Goal: Information Seeking & Learning: Learn about a topic

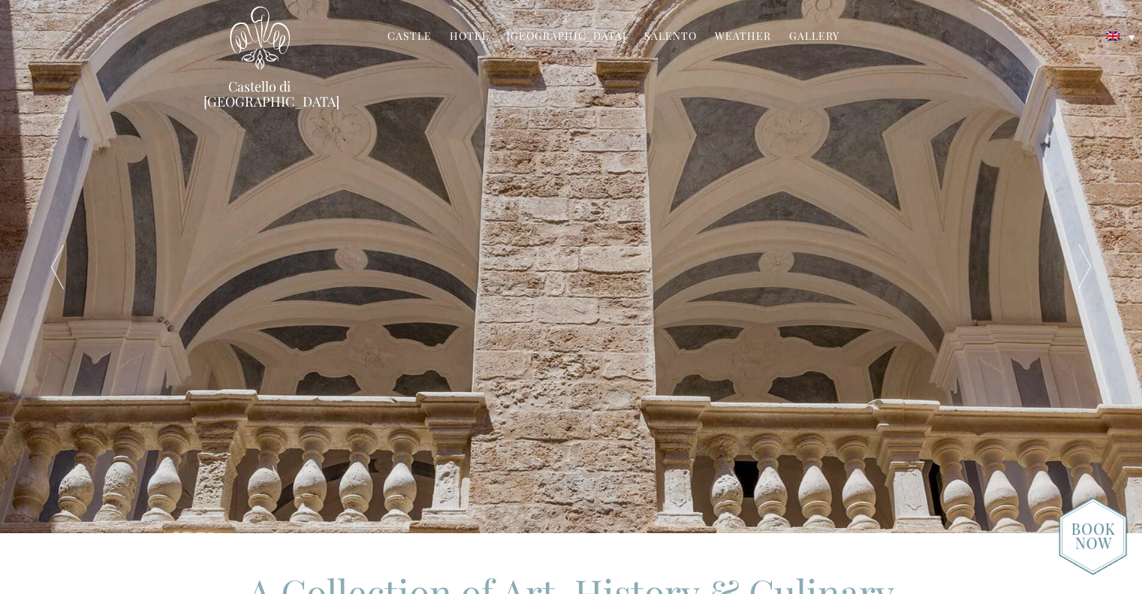
click at [1078, 257] on div at bounding box center [1085, 266] width 114 height 533
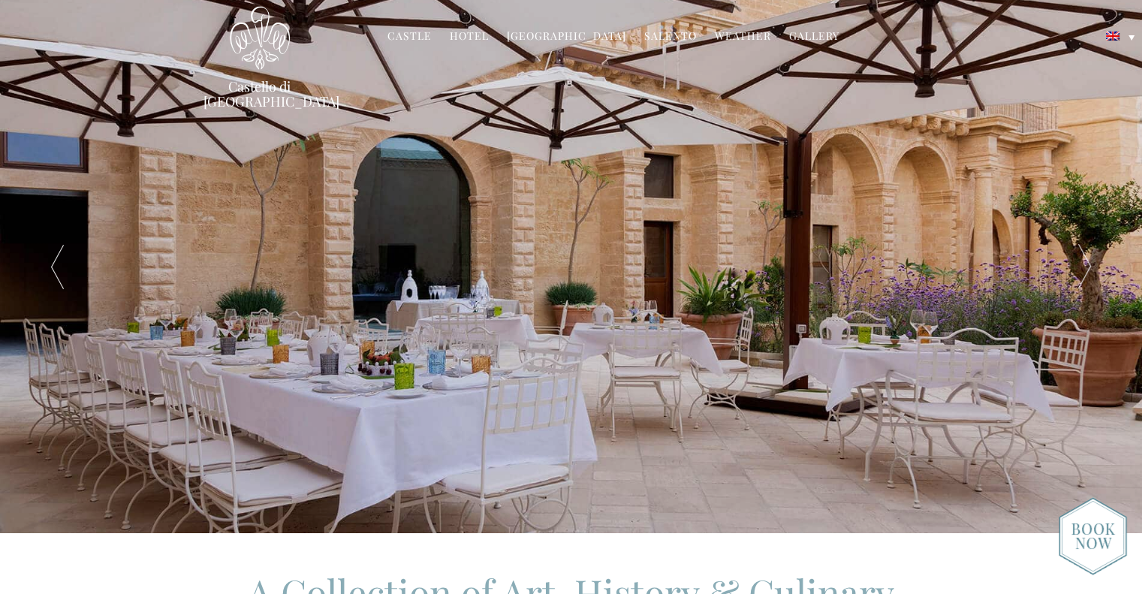
click at [1078, 257] on div at bounding box center [1085, 266] width 114 height 533
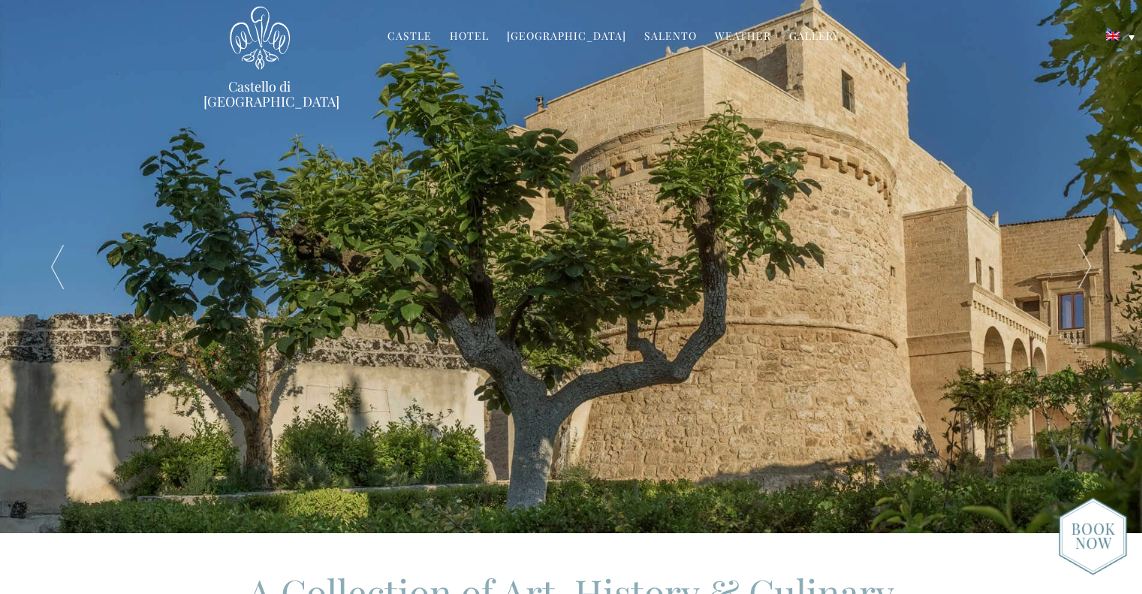
click at [1078, 257] on div at bounding box center [1085, 266] width 114 height 533
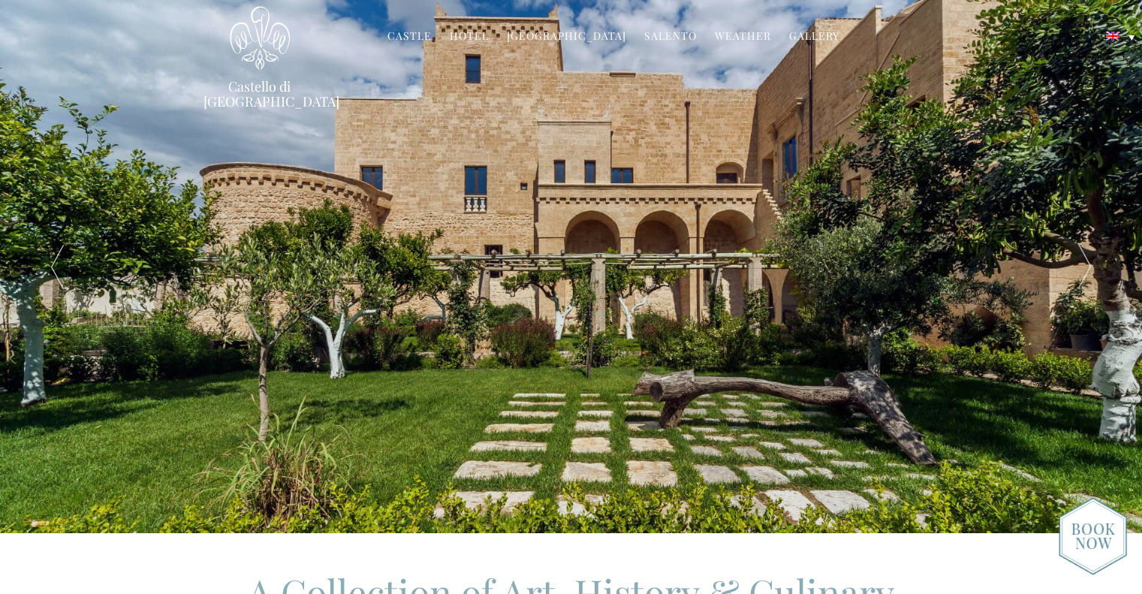
click at [1078, 257] on div at bounding box center [1085, 266] width 114 height 533
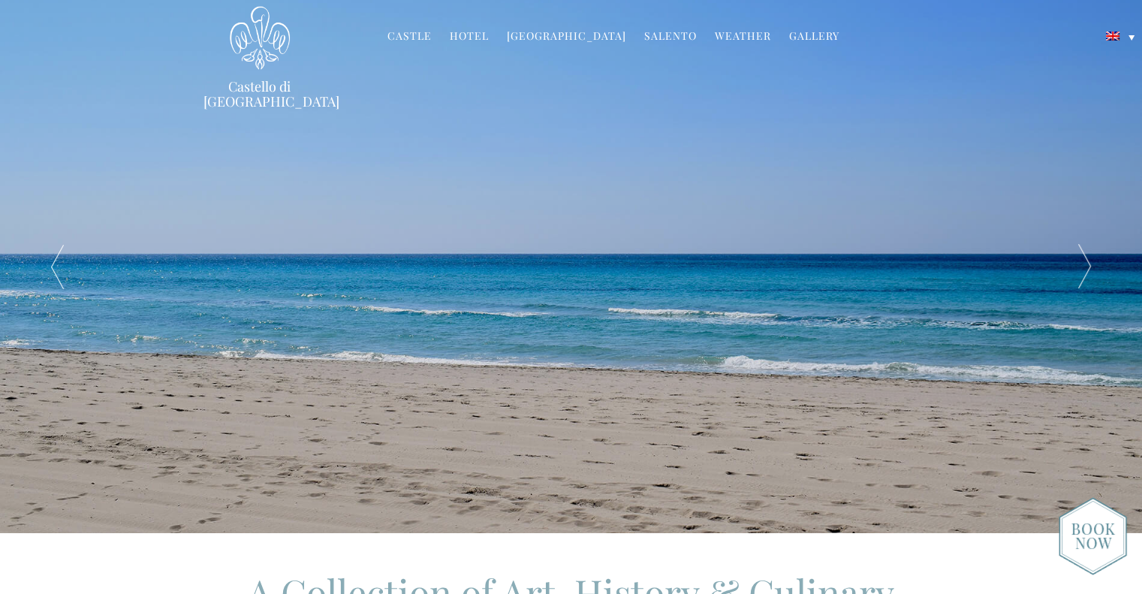
click at [1078, 257] on div at bounding box center [1085, 266] width 114 height 533
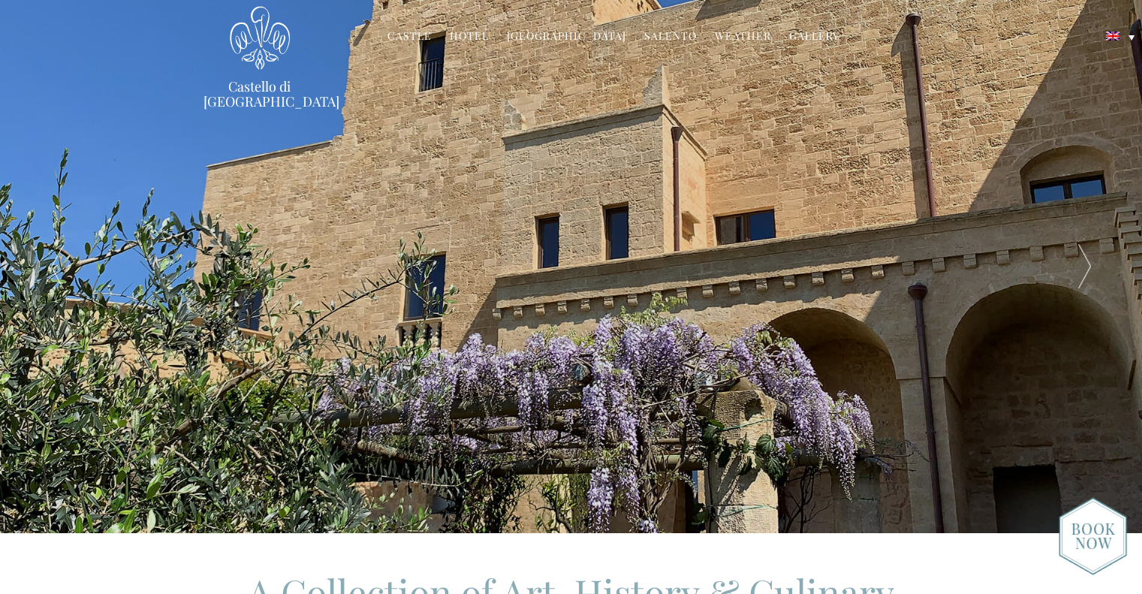
click at [427, 38] on link "Castle" at bounding box center [409, 37] width 44 height 17
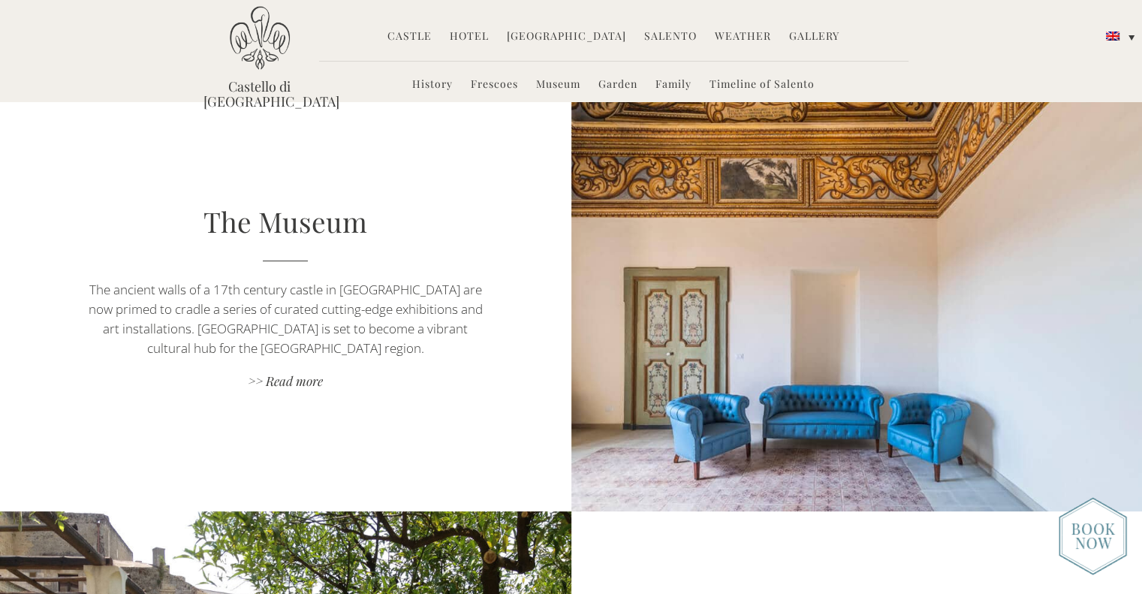
scroll to position [1868, 0]
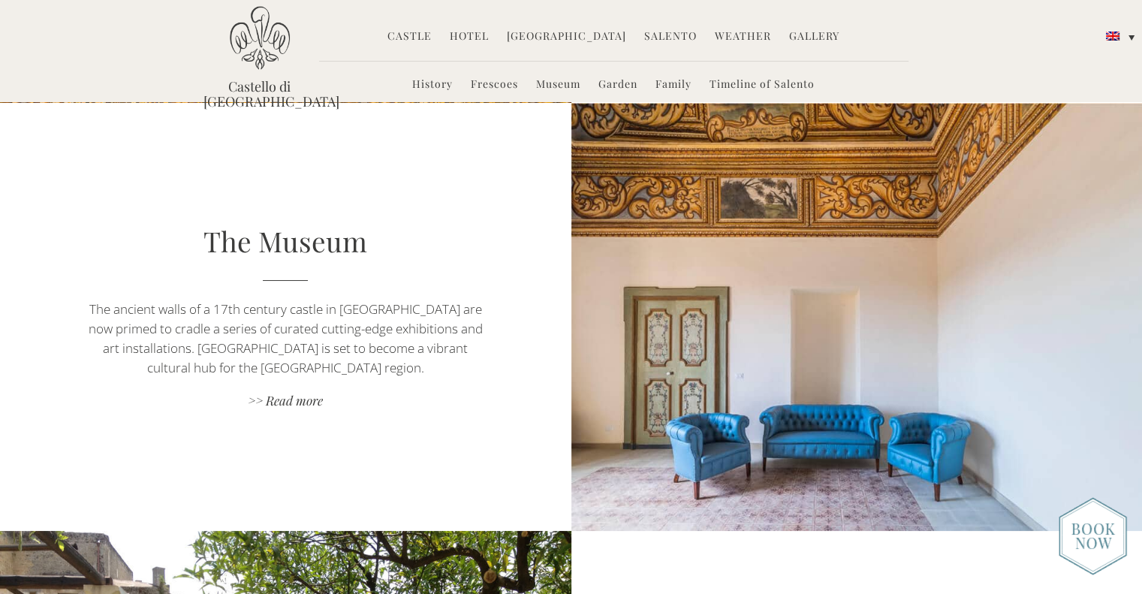
click at [481, 41] on link "Hotel" at bounding box center [469, 37] width 39 height 17
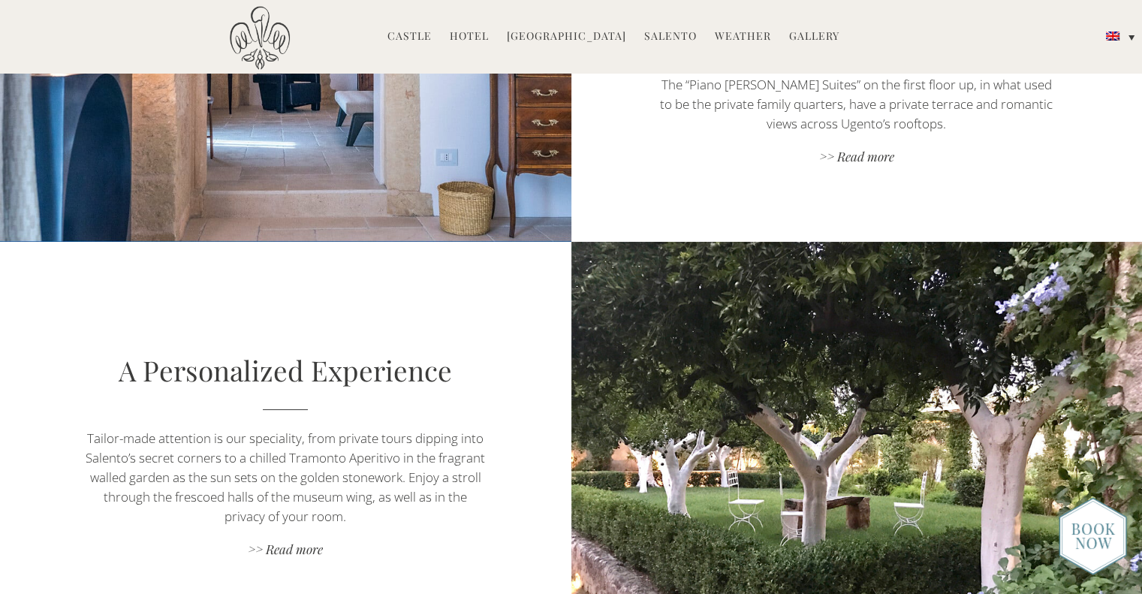
scroll to position [1227, 0]
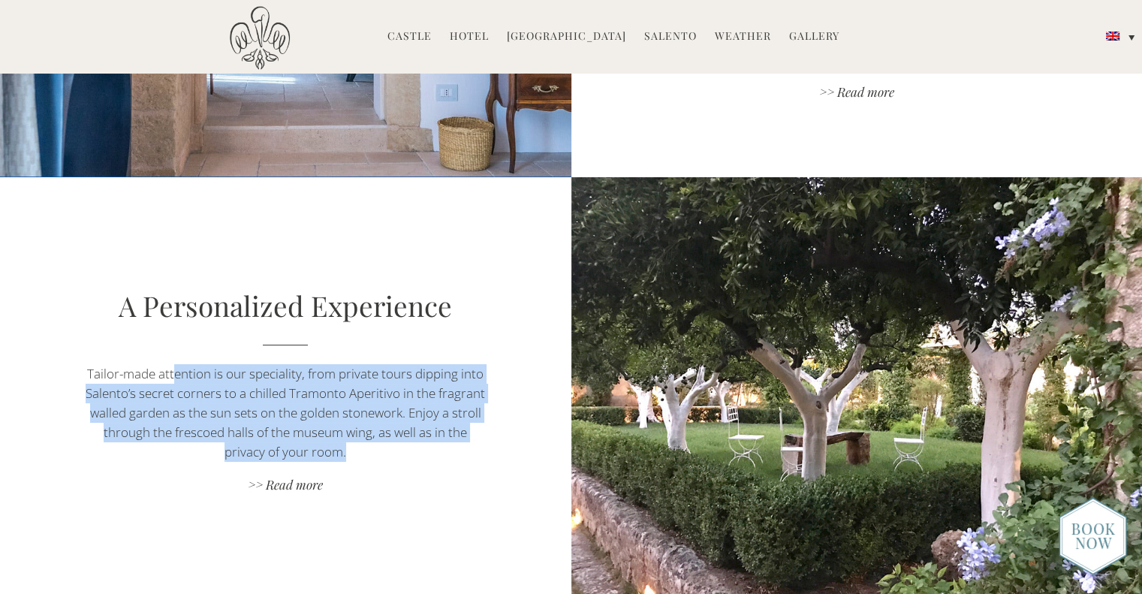
drag, startPoint x: 174, startPoint y: 303, endPoint x: 396, endPoint y: 389, distance: 237.8
click at [396, 389] on p "Tailor-made attention is our speciality, from private tours dipping into Salent…" at bounding box center [286, 413] width 400 height 98
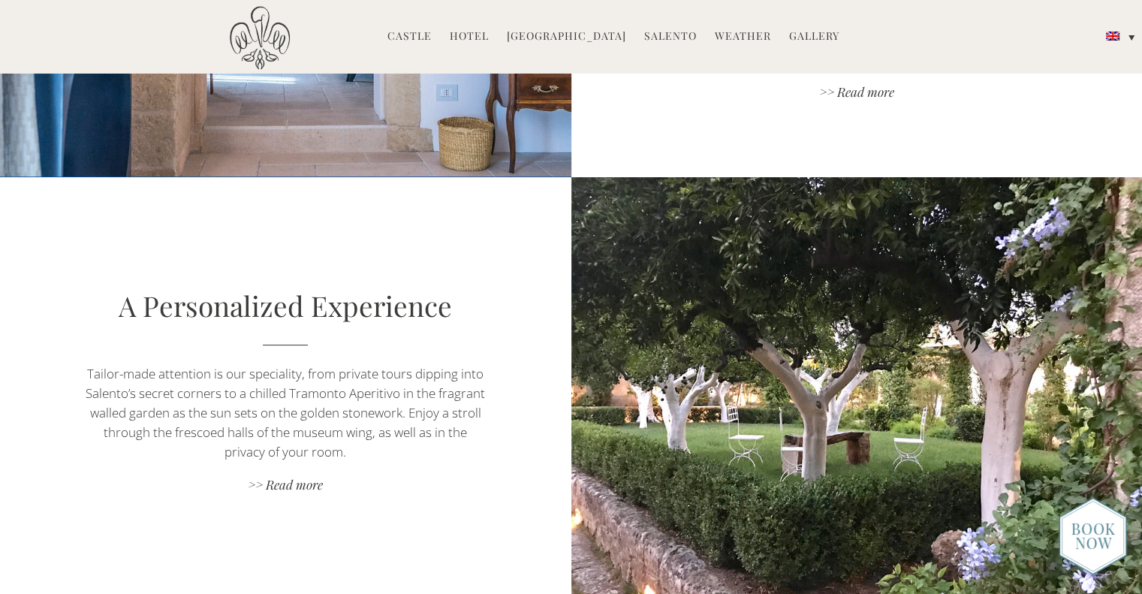
click at [418, 417] on div "A Personalized Experience Tailor-made attention is our speciality, from private…" at bounding box center [285, 391] width 571 height 210
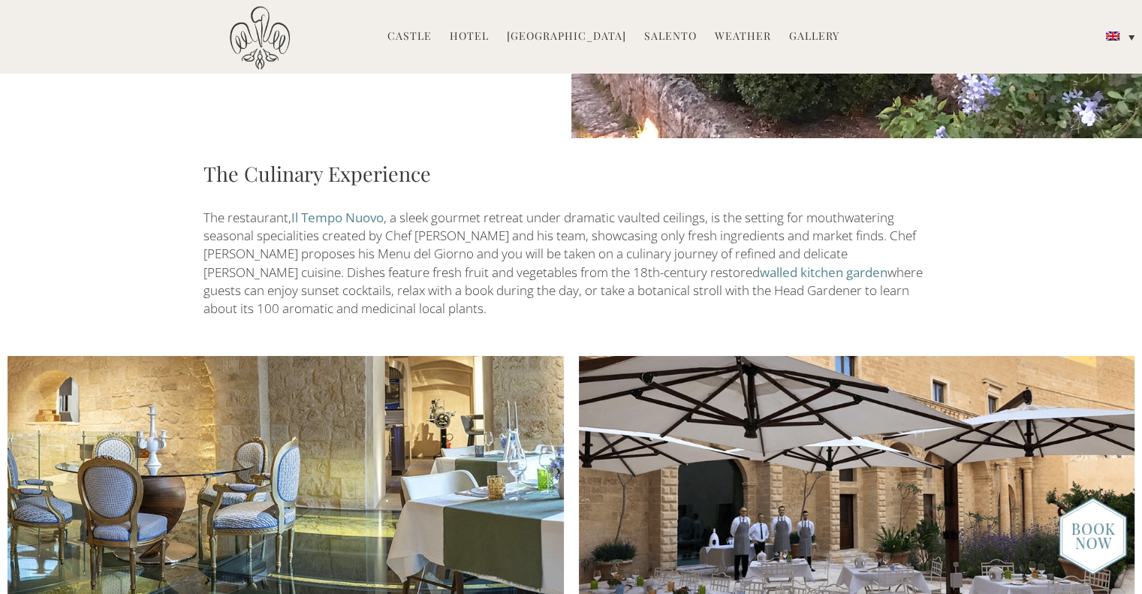
scroll to position [1694, 0]
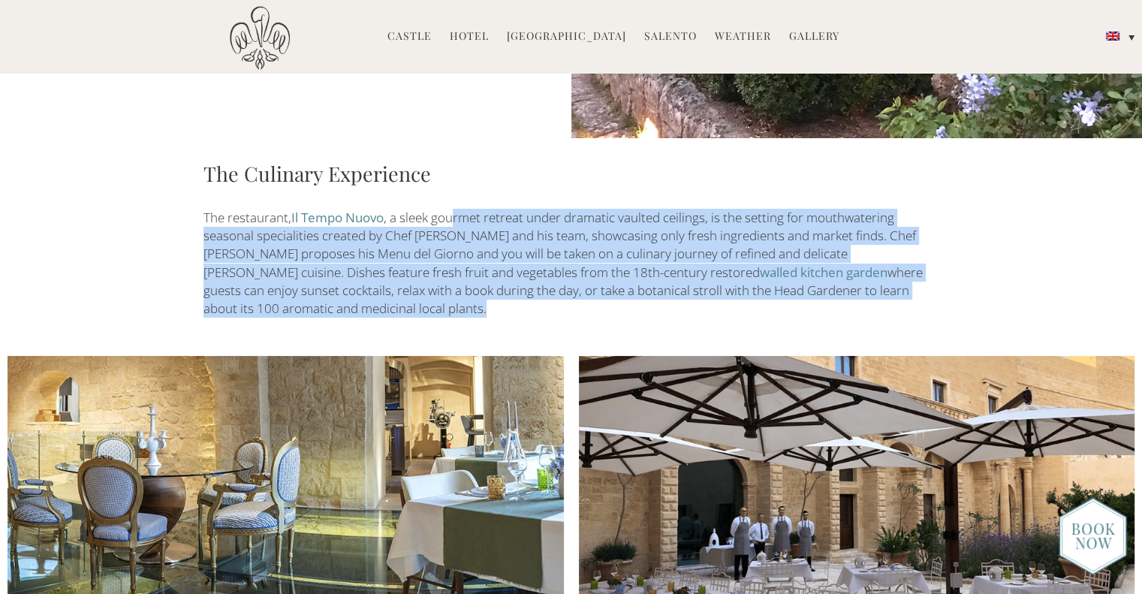
drag, startPoint x: 456, startPoint y: 146, endPoint x: 590, endPoint y: 243, distance: 166.1
click at [590, 243] on p "The restaurant, Il Tempo Nuovo , a sleek gourmet retreat under dramatic vaulted…" at bounding box center [572, 264] width 736 height 110
click at [565, 241] on p "The restaurant, Il Tempo Nuovo , a sleek gourmet retreat under dramatic vaulted…" at bounding box center [572, 264] width 736 height 110
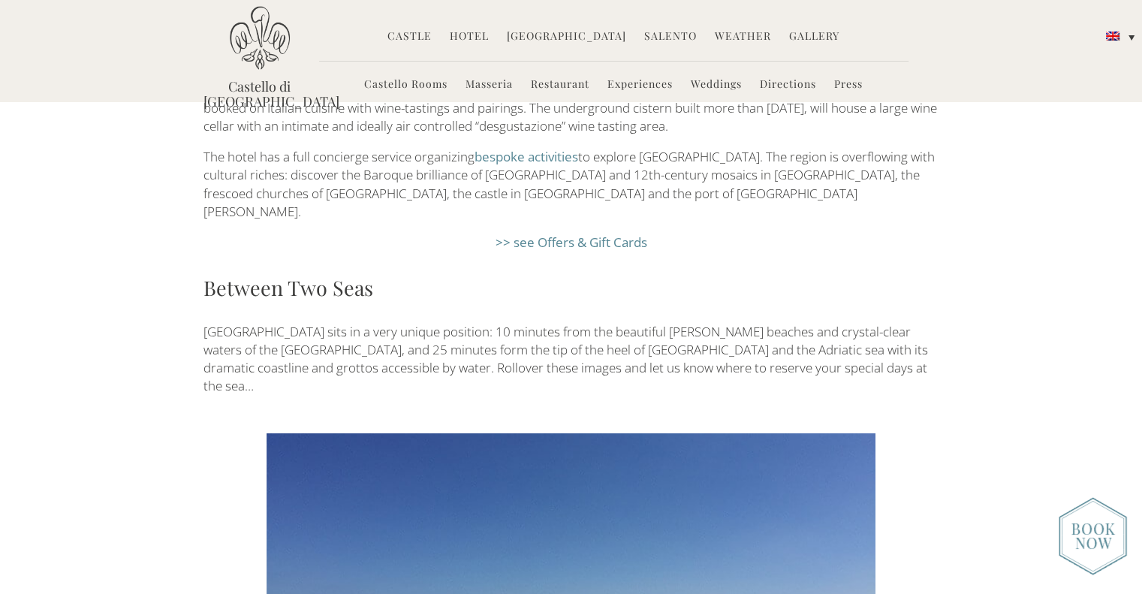
scroll to position [2317, 0]
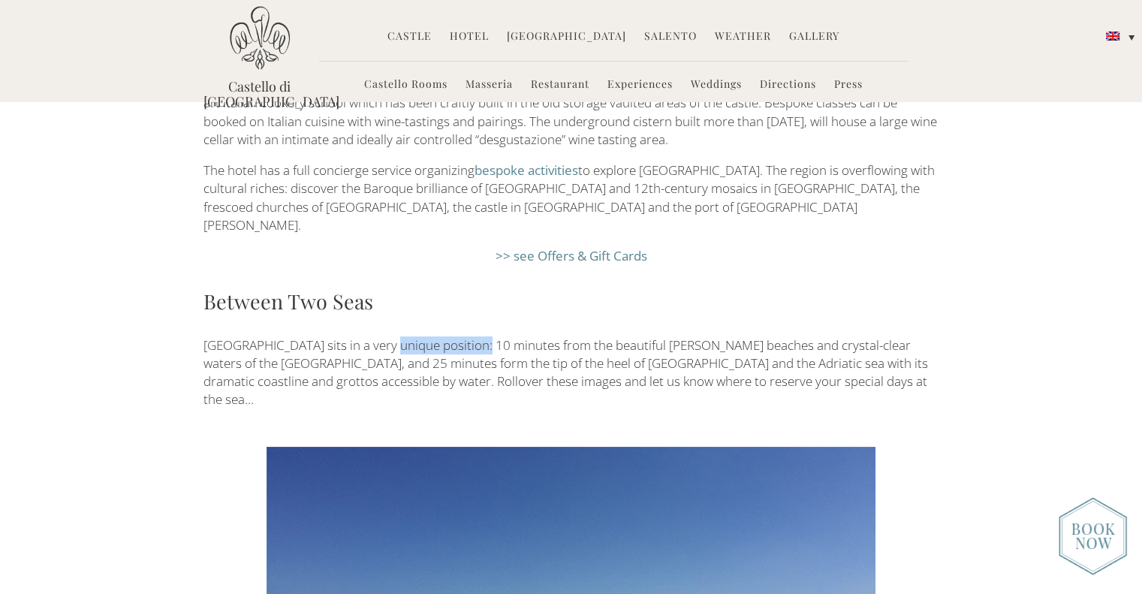
drag, startPoint x: 381, startPoint y: 258, endPoint x: 472, endPoint y: 249, distance: 90.6
click at [472, 336] on p "[GEOGRAPHIC_DATA] sits in a very unique position: 10 minutes from the beautiful…" at bounding box center [572, 372] width 736 height 73
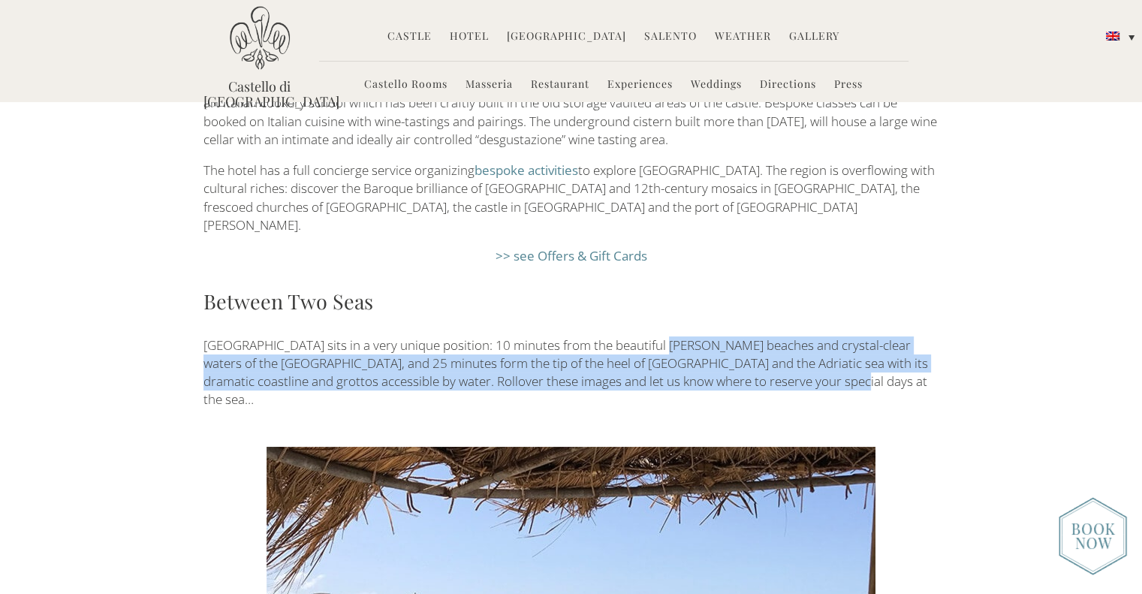
drag, startPoint x: 652, startPoint y: 246, endPoint x: 847, endPoint y: 291, distance: 200.5
click at [847, 291] on div "Castello di [GEOGRAPHIC_DATA] with its high quality culinary standards, is also…" at bounding box center [571, 242] width 758 height 333
click at [847, 336] on p "[GEOGRAPHIC_DATA] sits in a very unique position: 10 minutes from the beautiful…" at bounding box center [572, 372] width 736 height 73
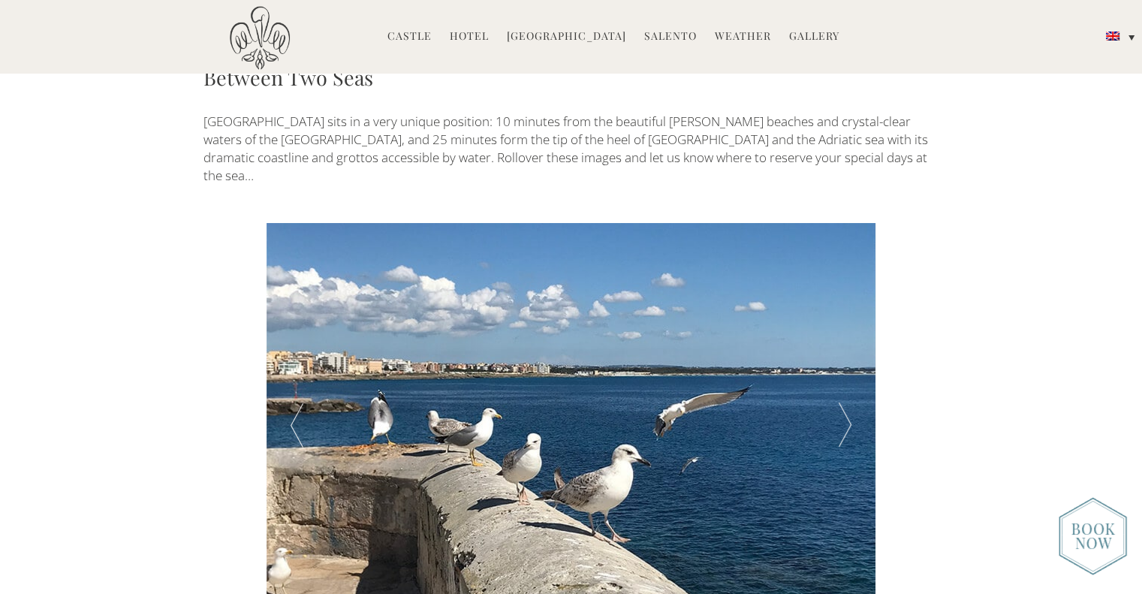
scroll to position [2547, 0]
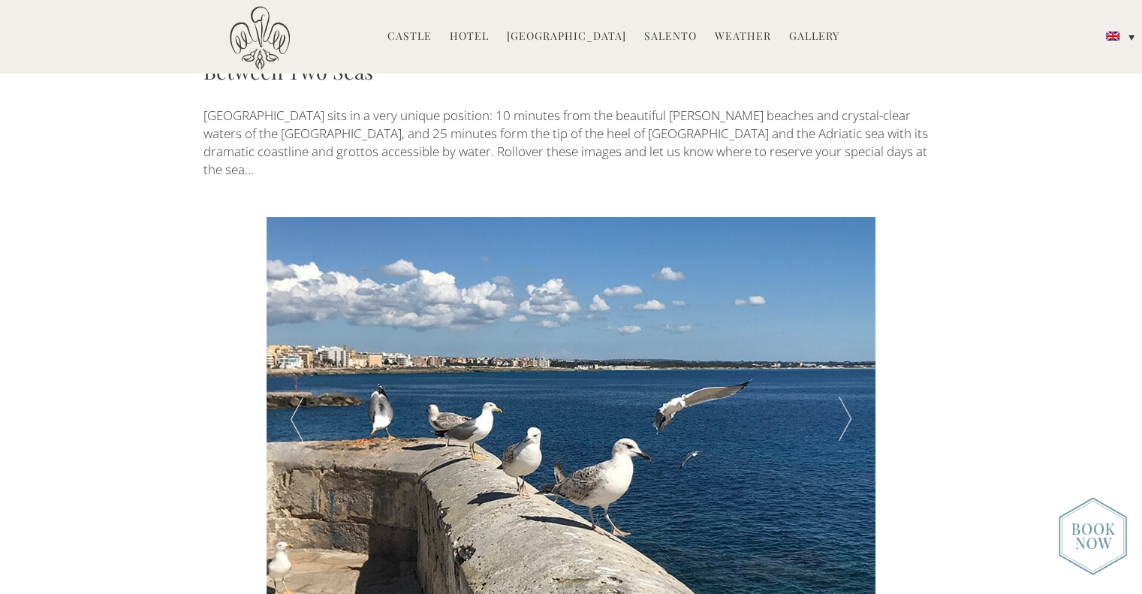
click at [847, 313] on div at bounding box center [845, 420] width 61 height 406
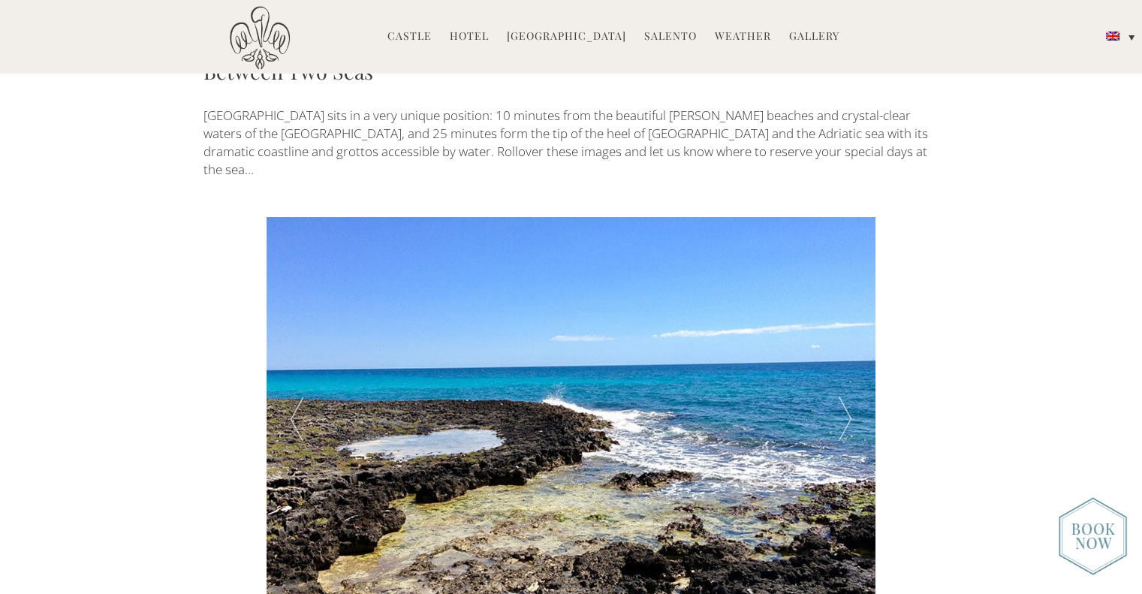
click at [847, 313] on div at bounding box center [845, 420] width 61 height 406
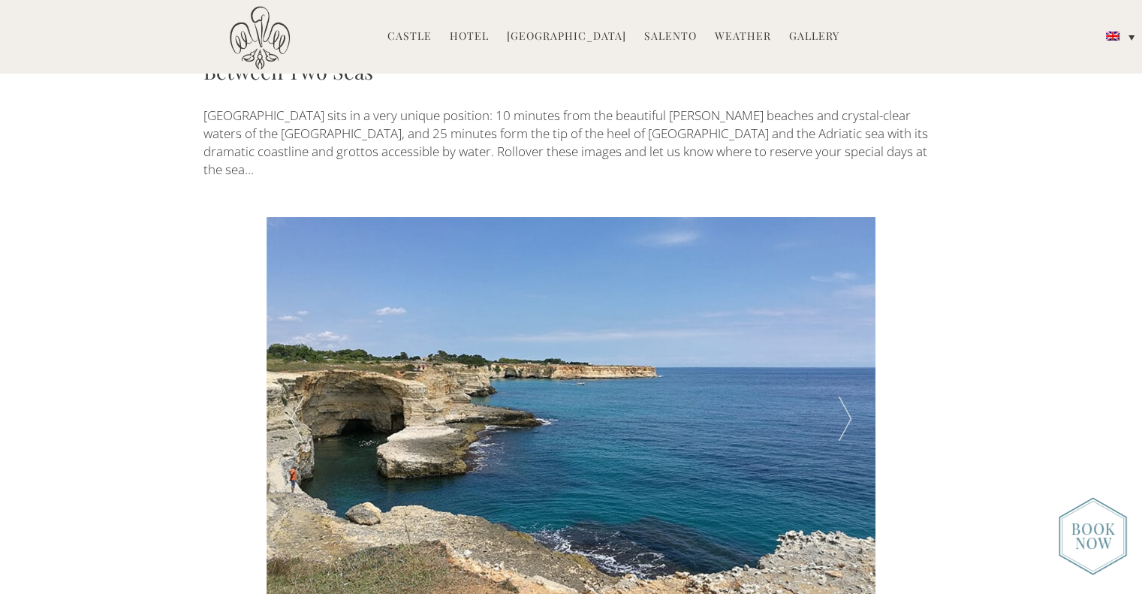
click at [847, 313] on div at bounding box center [845, 420] width 61 height 406
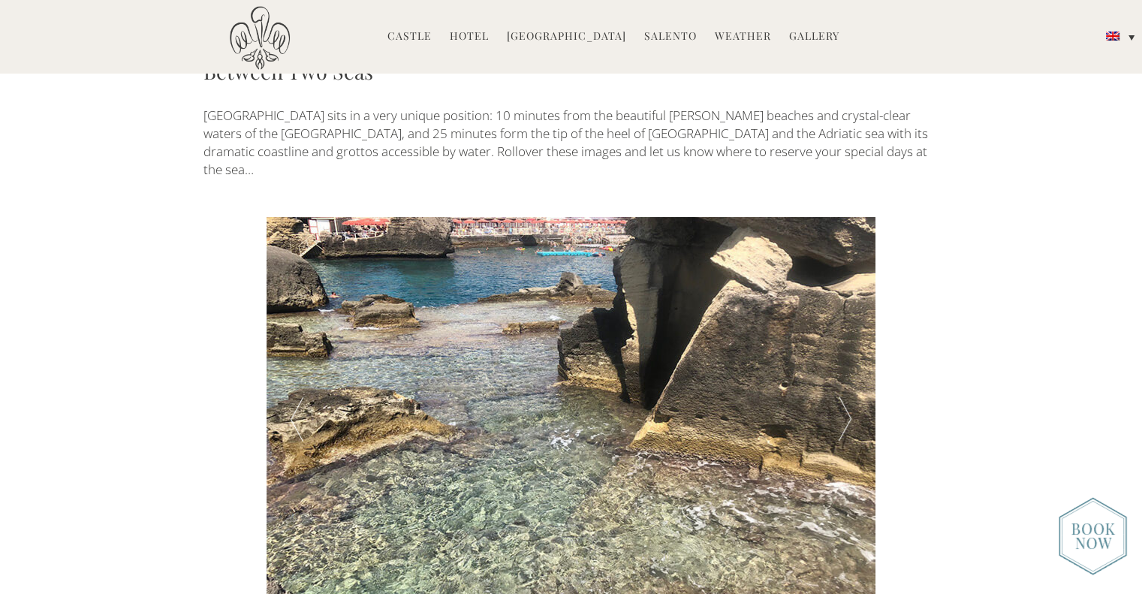
click at [847, 313] on div at bounding box center [845, 420] width 61 height 406
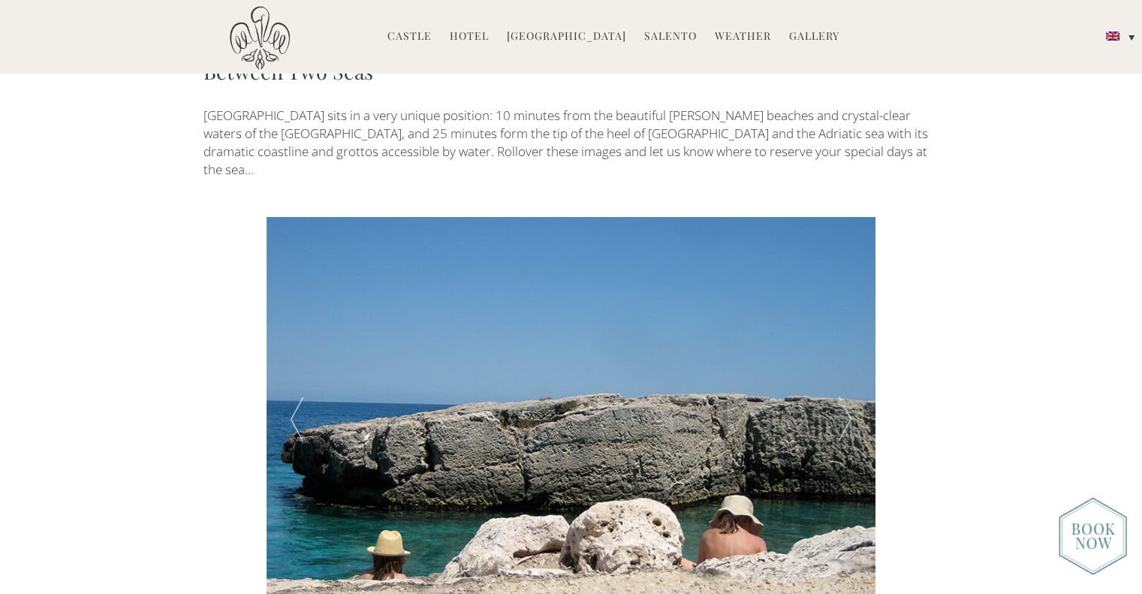
click at [847, 313] on div at bounding box center [845, 420] width 61 height 406
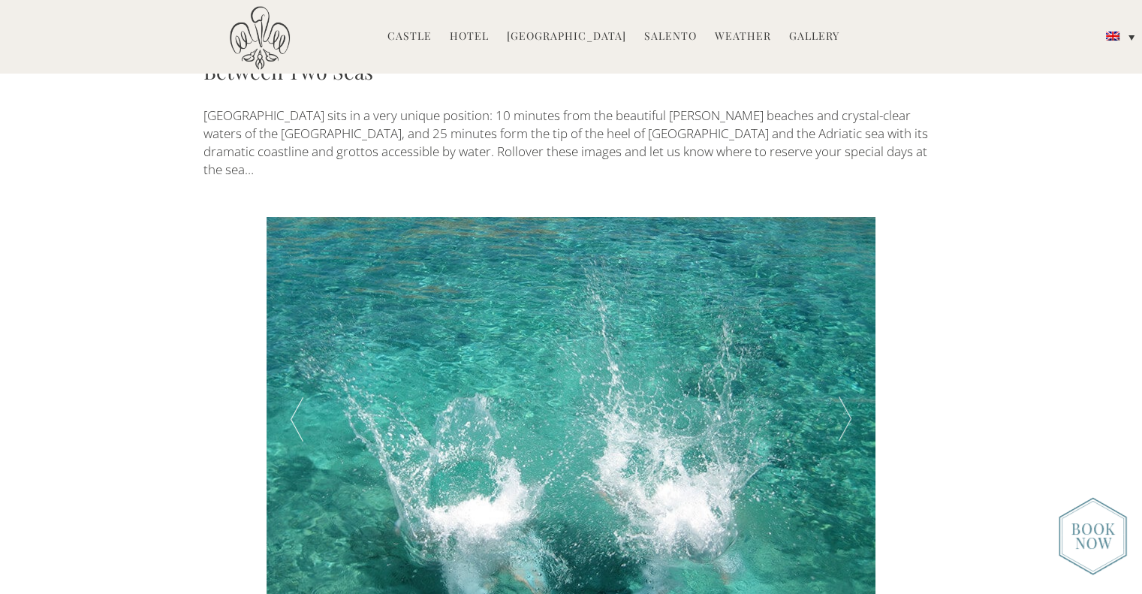
click at [847, 313] on div at bounding box center [845, 420] width 61 height 406
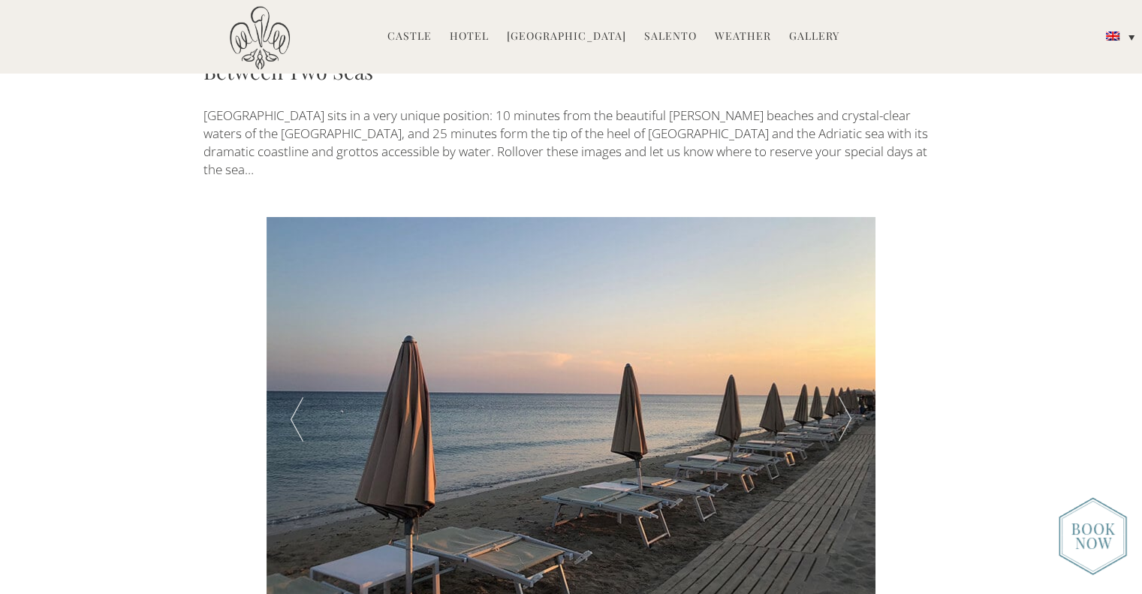
click at [847, 313] on div at bounding box center [845, 420] width 61 height 406
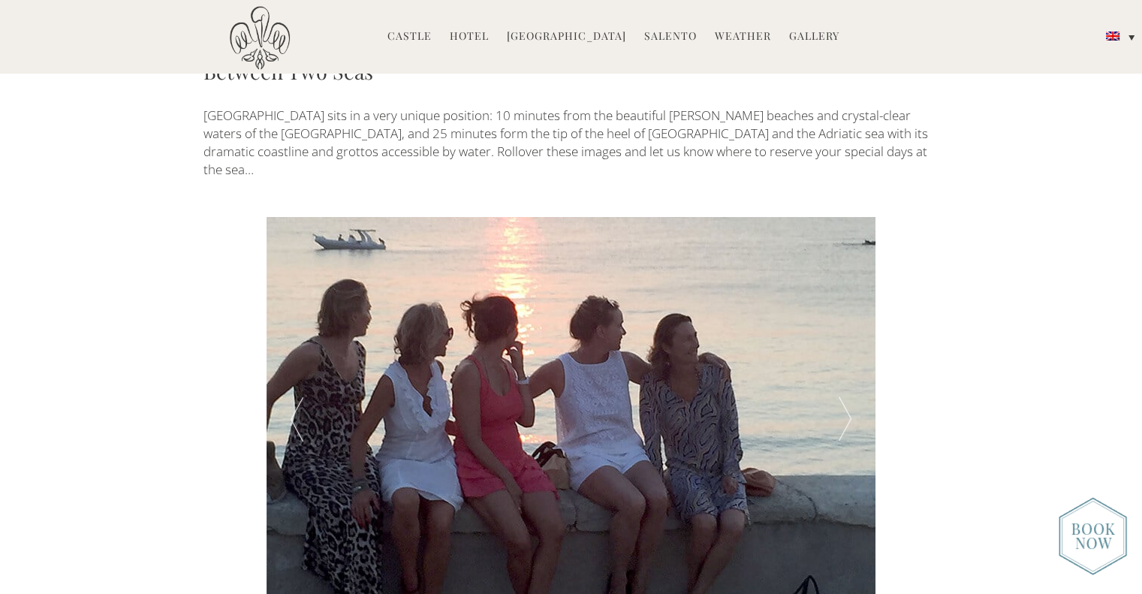
click at [847, 313] on div at bounding box center [845, 420] width 61 height 406
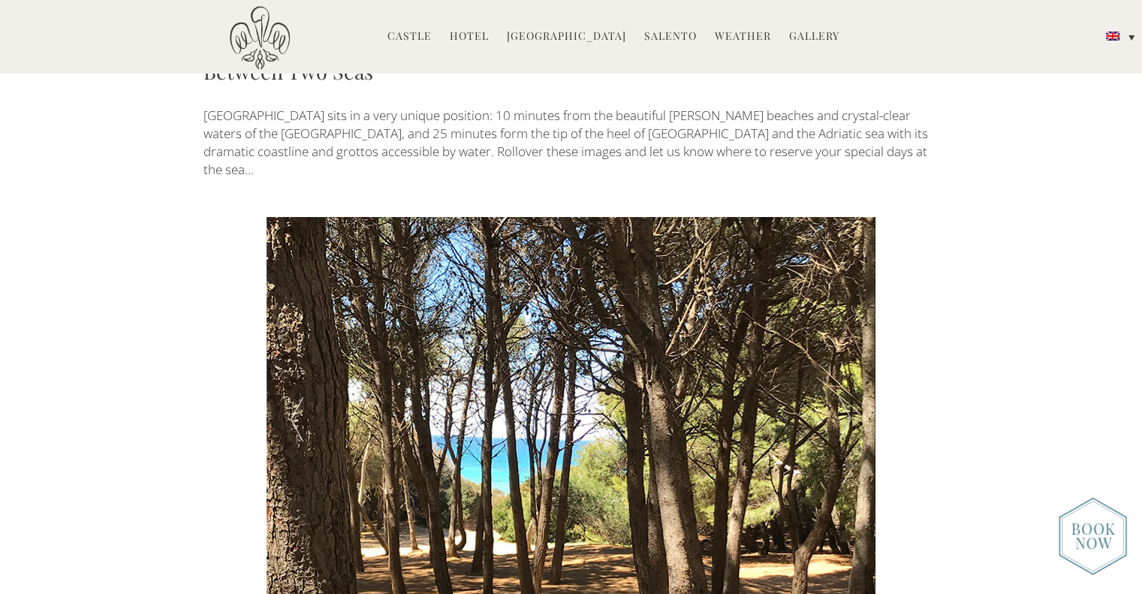
click at [847, 313] on div at bounding box center [845, 420] width 61 height 406
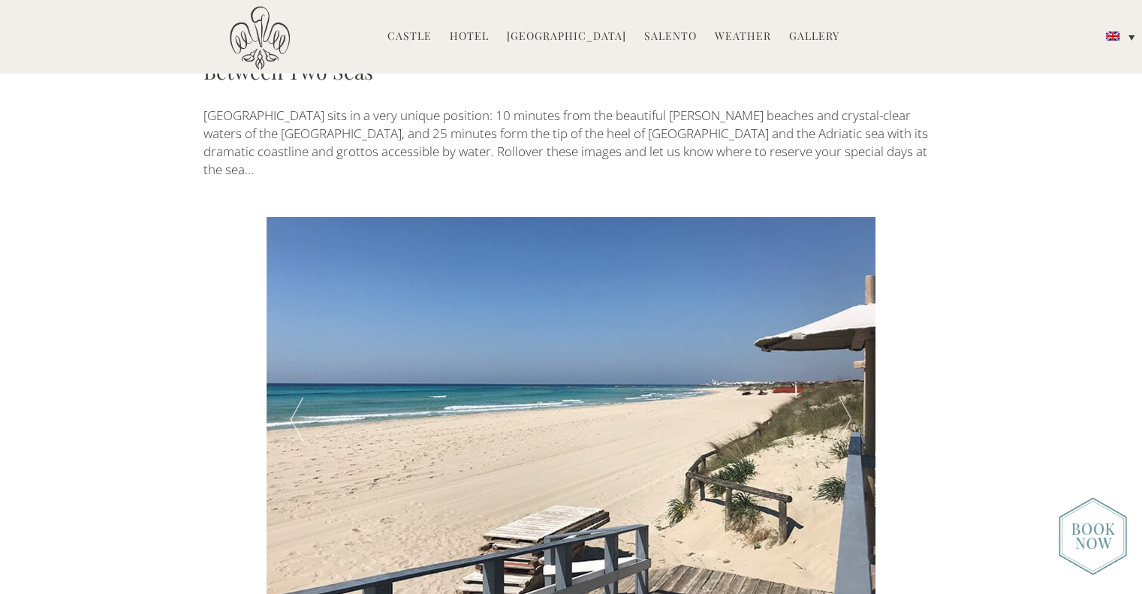
click at [847, 313] on div at bounding box center [845, 420] width 61 height 406
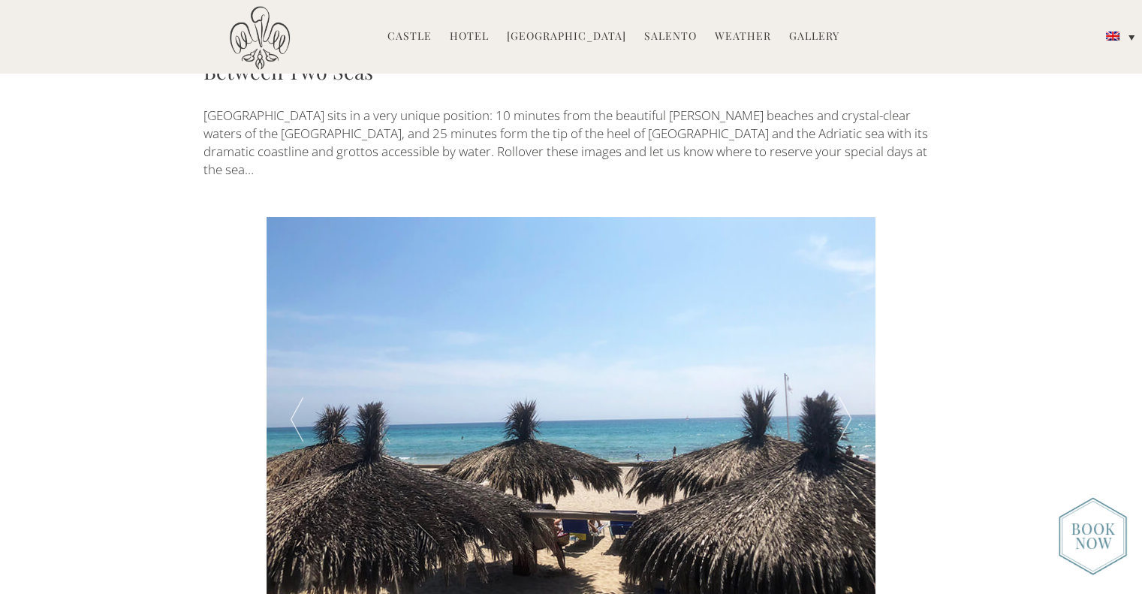
click at [847, 313] on div at bounding box center [845, 420] width 61 height 406
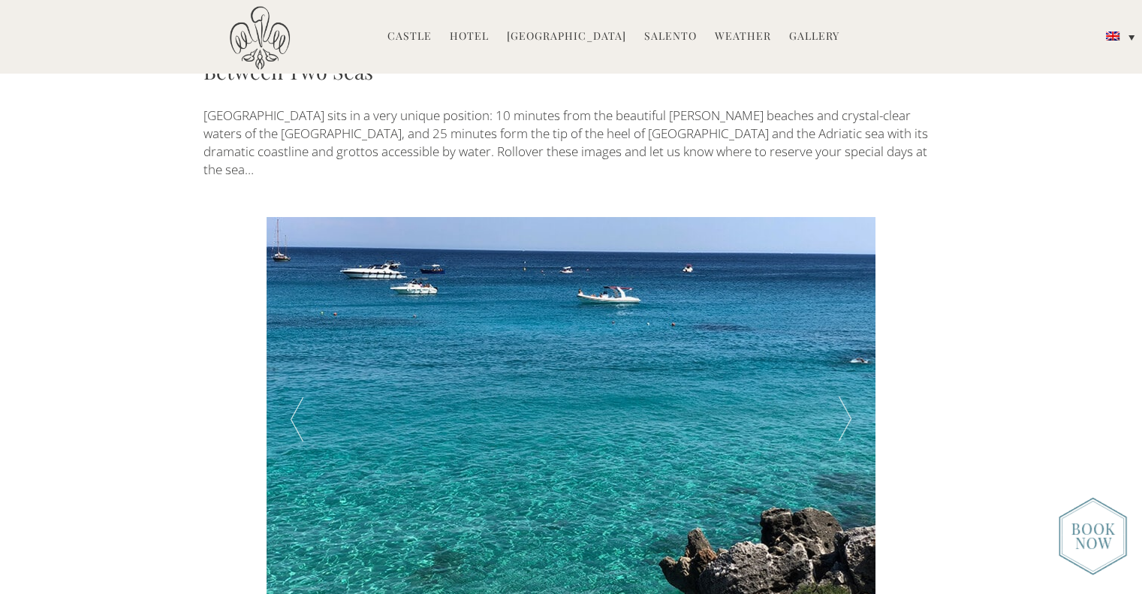
click at [847, 313] on div at bounding box center [845, 420] width 61 height 406
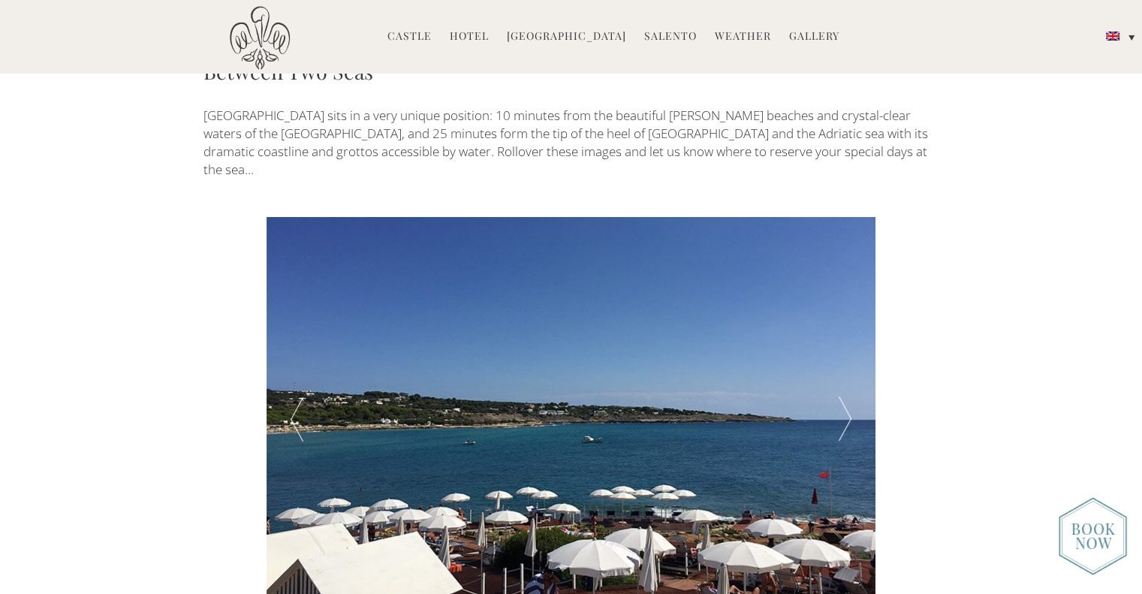
click at [847, 313] on div at bounding box center [845, 420] width 61 height 406
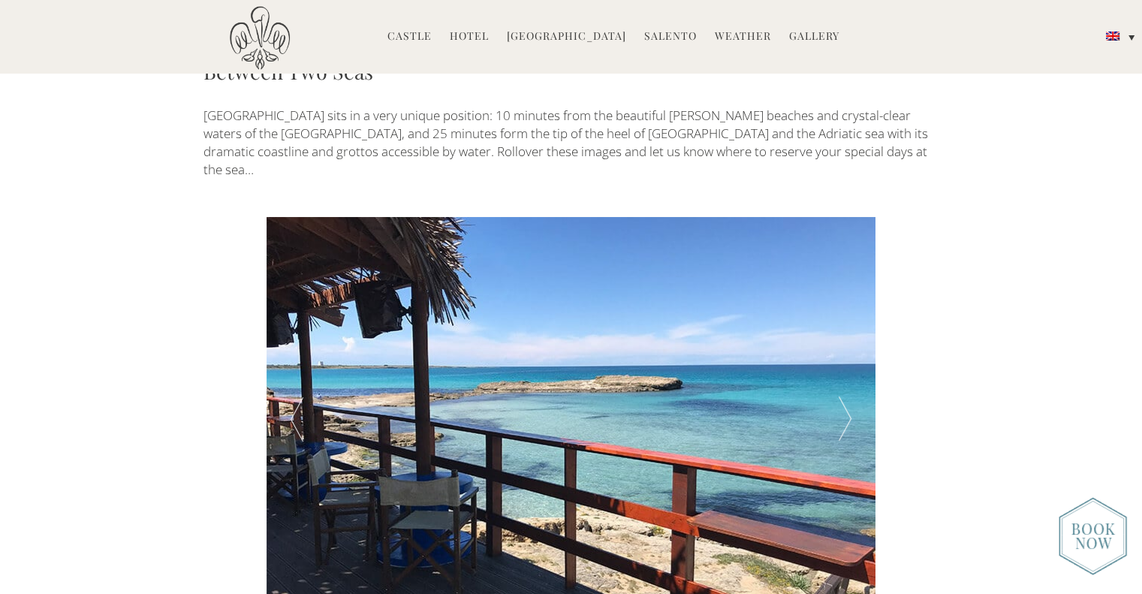
click at [847, 313] on div at bounding box center [845, 420] width 61 height 406
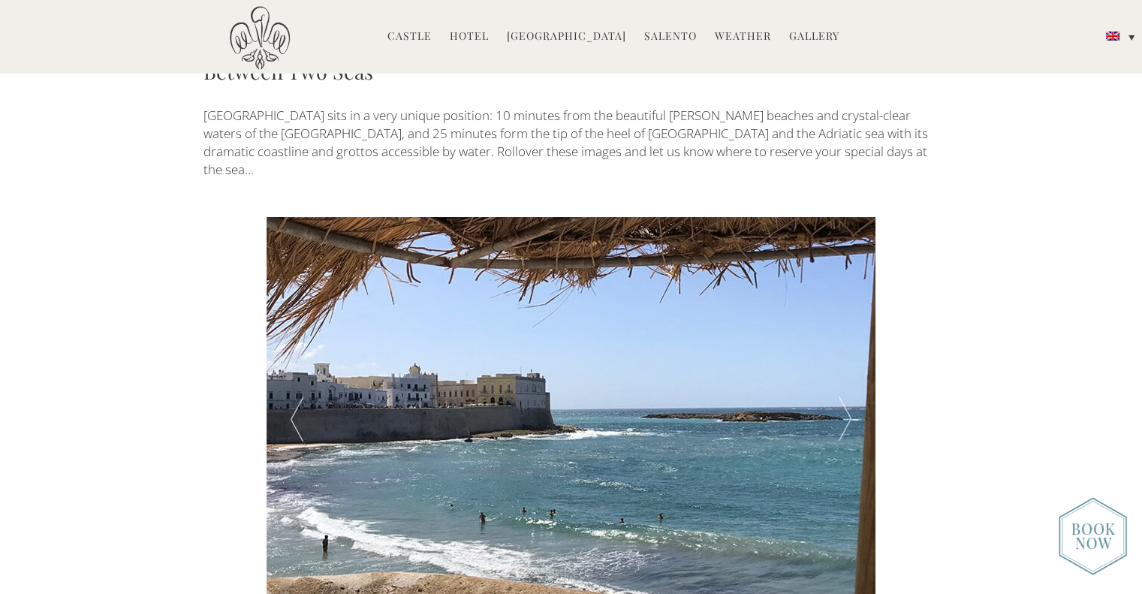
click at [847, 313] on div at bounding box center [845, 420] width 61 height 406
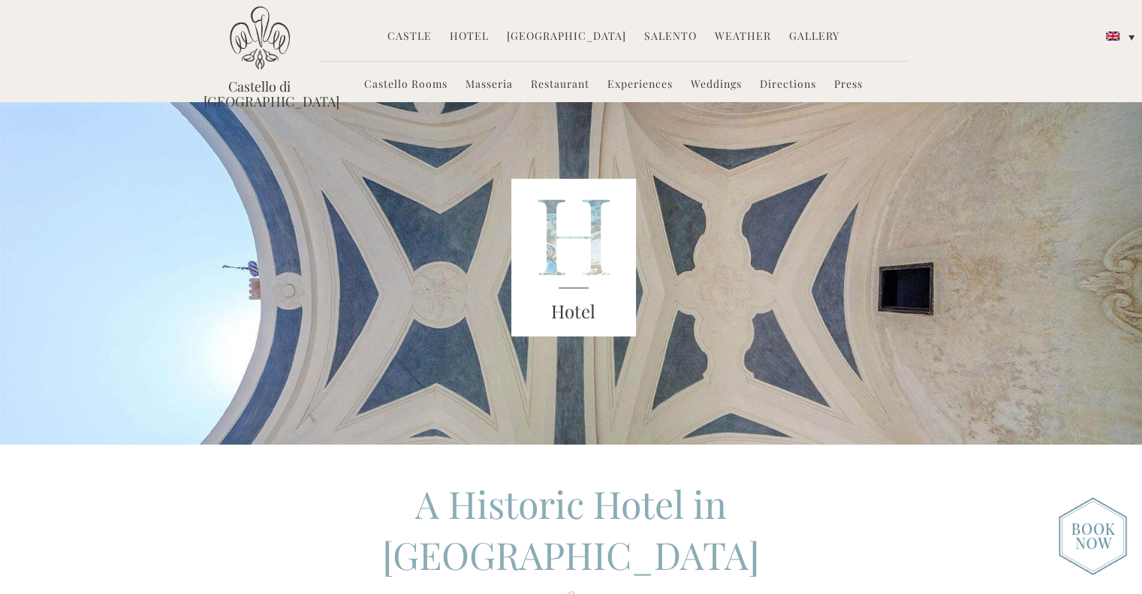
scroll to position [0, 0]
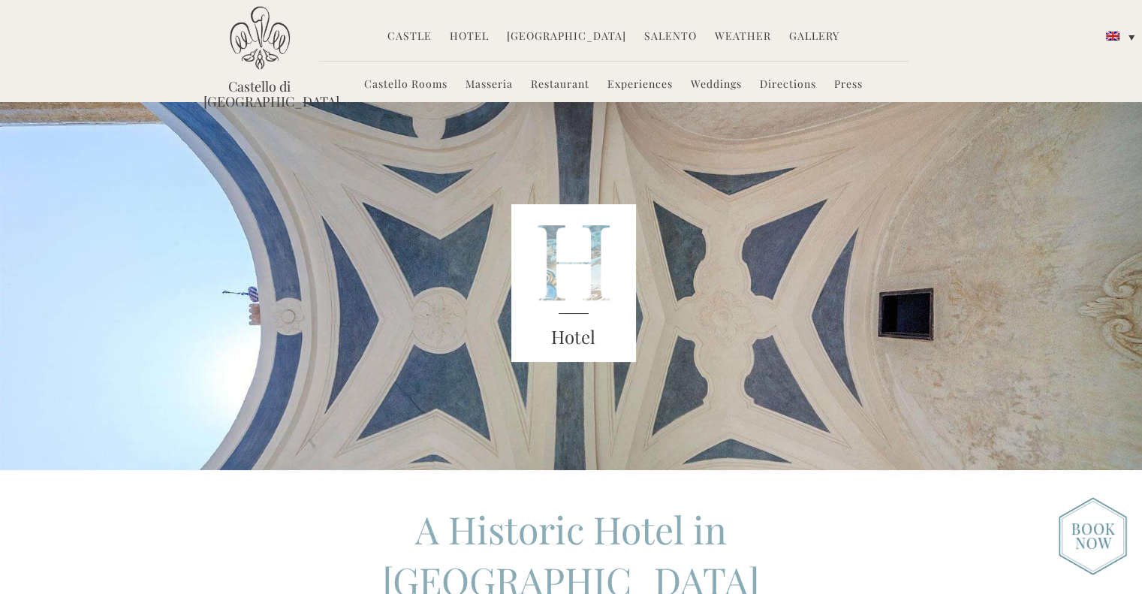
click at [587, 45] on link "[GEOGRAPHIC_DATA]" at bounding box center [566, 37] width 119 height 17
